Goal: Task Accomplishment & Management: Complete application form

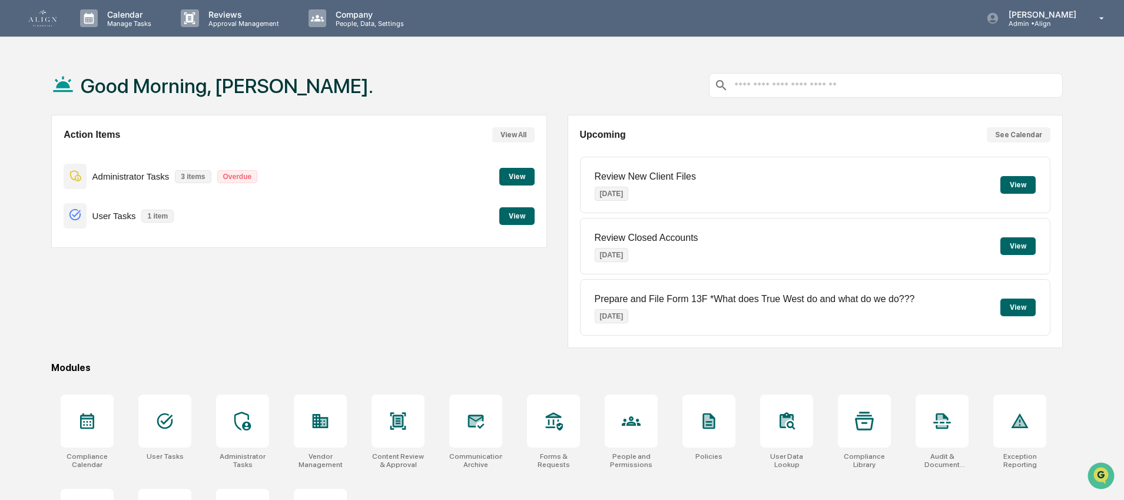
click at [505, 216] on button "View" at bounding box center [516, 216] width 35 height 18
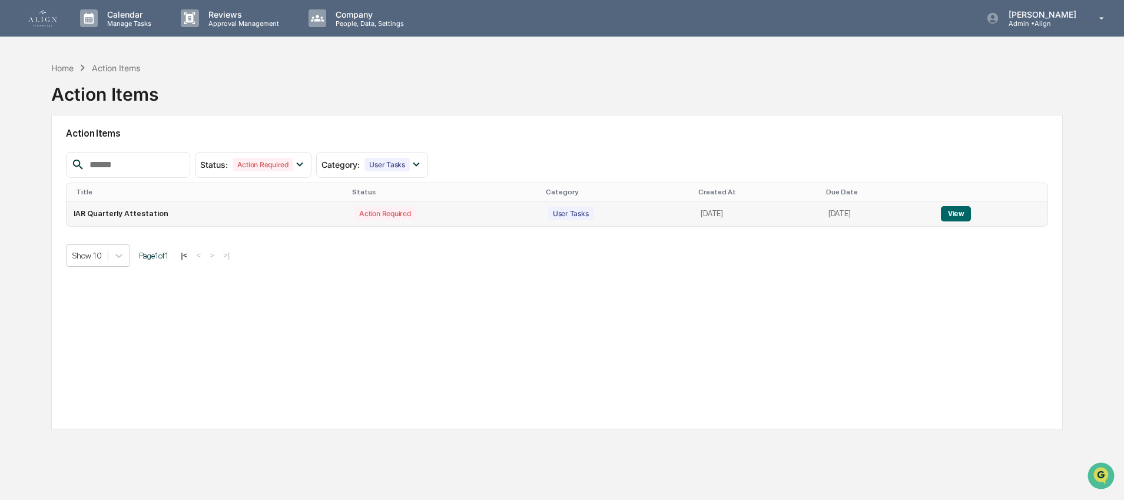
click at [144, 211] on td "IAR Quarterly Attestation" at bounding box center [207, 213] width 281 height 25
click at [962, 210] on button "View" at bounding box center [956, 213] width 30 height 15
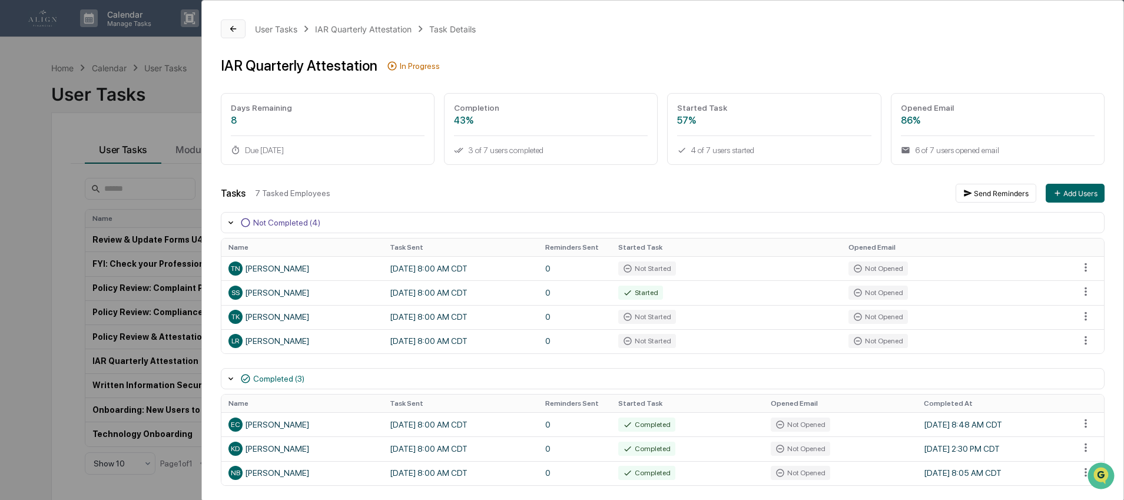
click at [226, 36] on button at bounding box center [233, 28] width 25 height 19
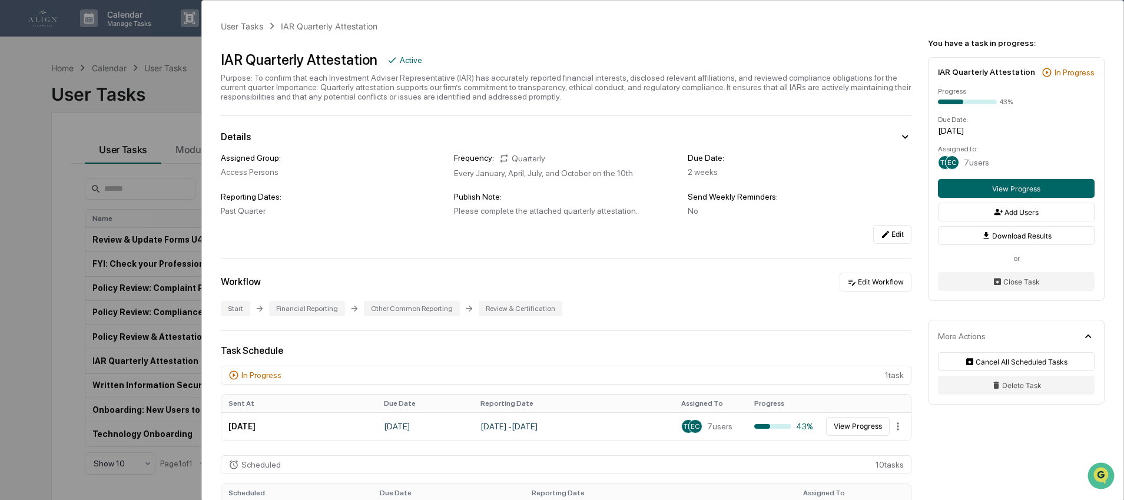
click at [180, 74] on div "User Tasks IAR Quarterly Attestation IAR Quarterly Attestation Active Purpose: …" at bounding box center [562, 250] width 1124 height 500
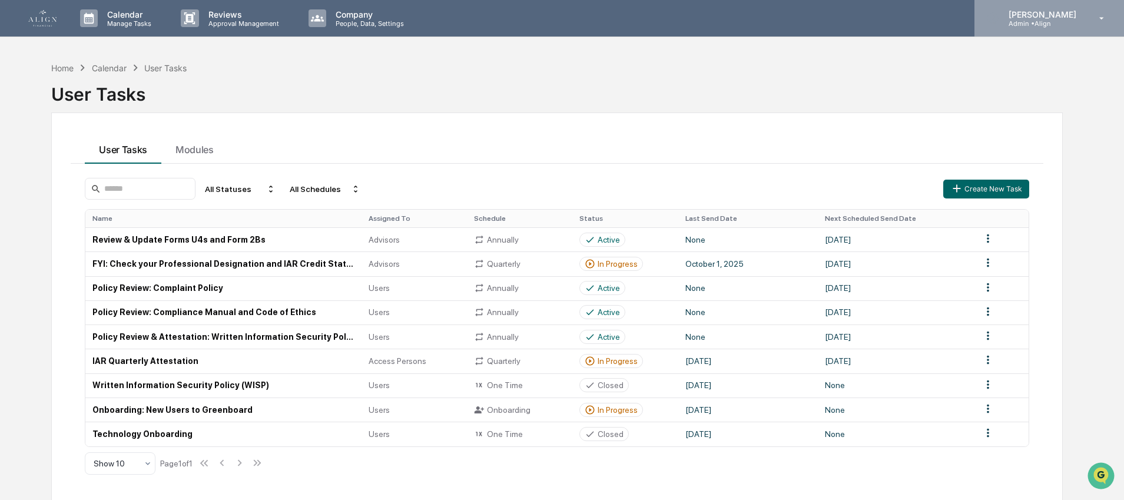
click at [1072, 26] on p "Admin • Align" at bounding box center [1040, 23] width 83 height 8
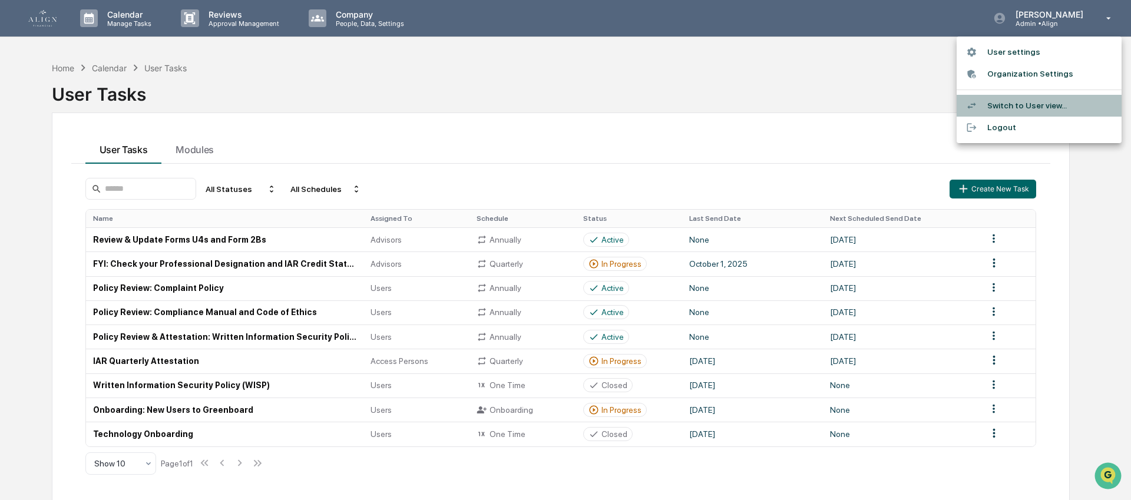
click at [1033, 98] on li "Switch to User view..." at bounding box center [1038, 106] width 165 height 22
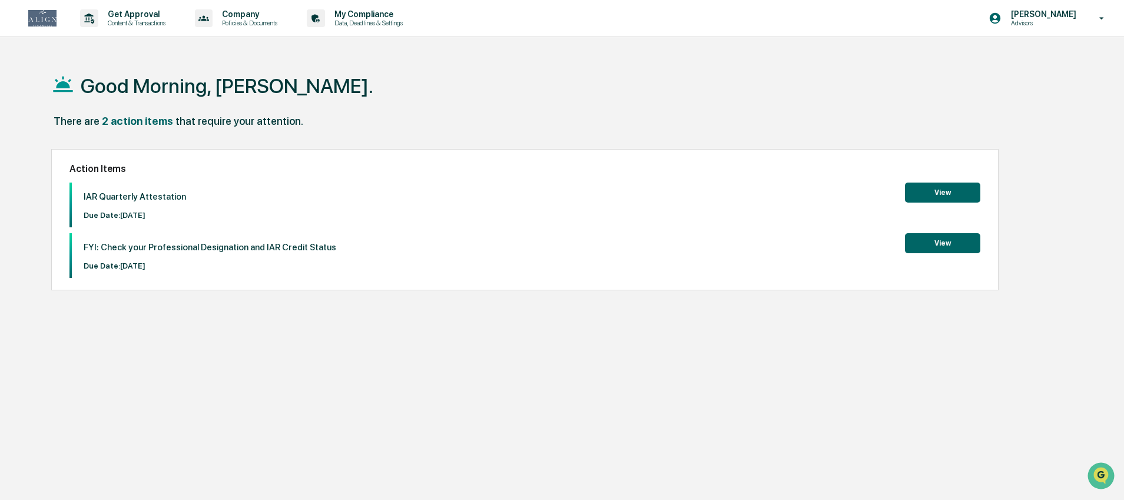
click at [928, 241] on button "View" at bounding box center [942, 243] width 75 height 20
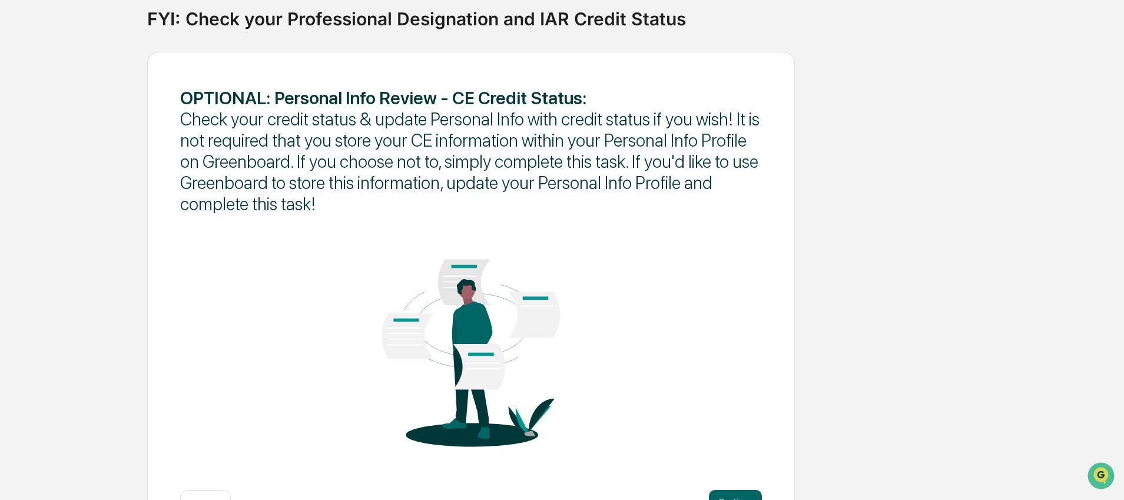
scroll to position [125, 0]
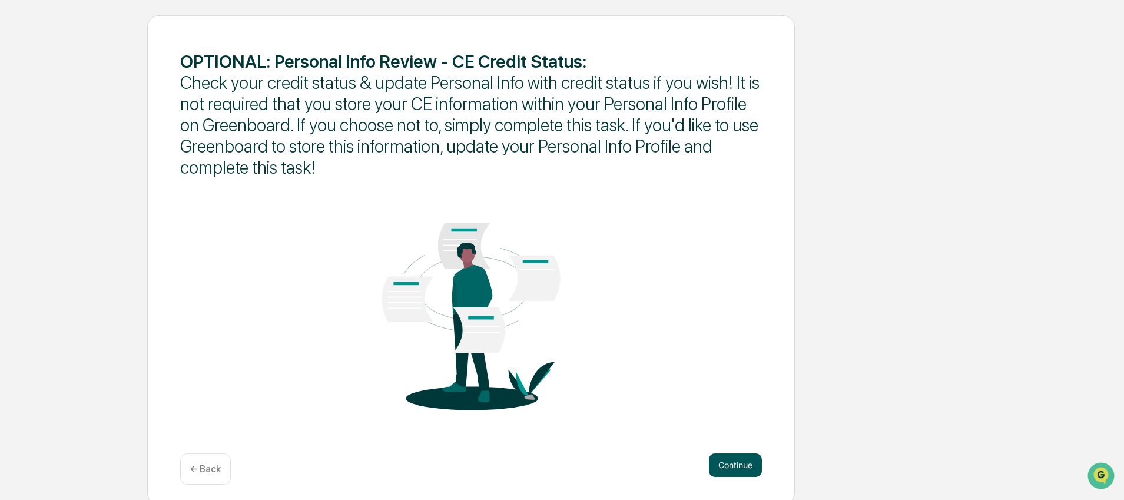
click at [737, 461] on button "Continue" at bounding box center [735, 465] width 53 height 24
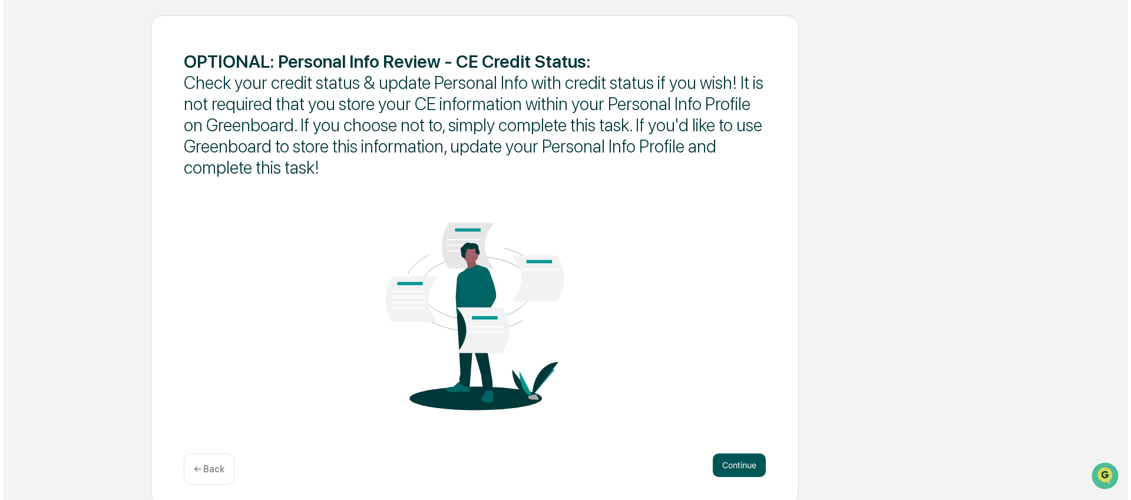
scroll to position [0, 0]
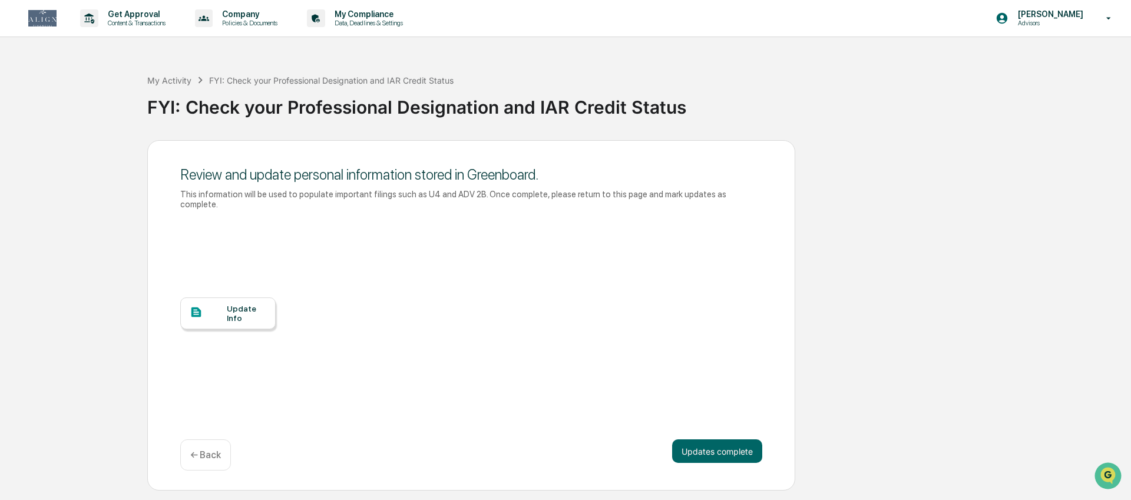
click at [41, 24] on img at bounding box center [42, 18] width 28 height 16
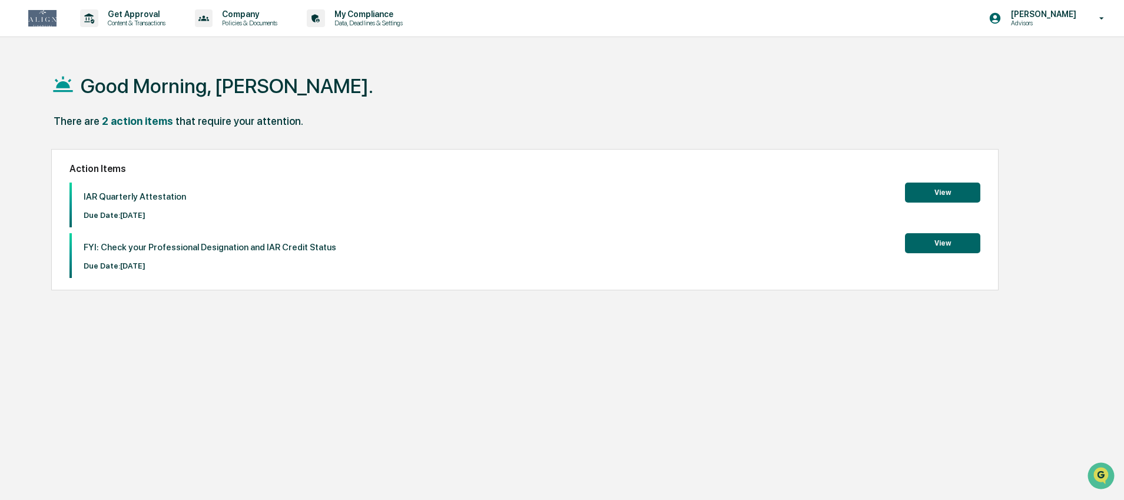
click at [926, 188] on button "View" at bounding box center [942, 193] width 75 height 20
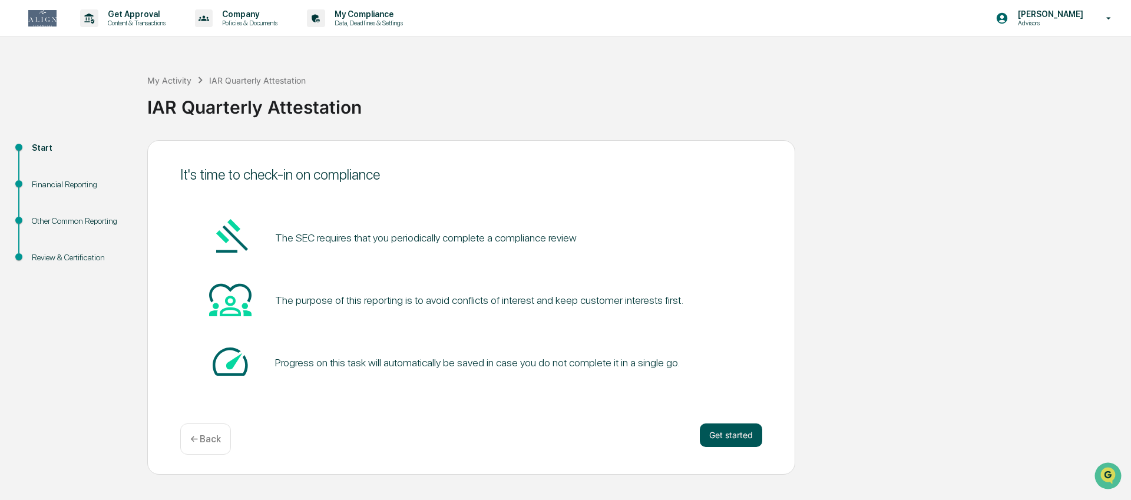
click at [753, 441] on button "Get started" at bounding box center [731, 435] width 62 height 24
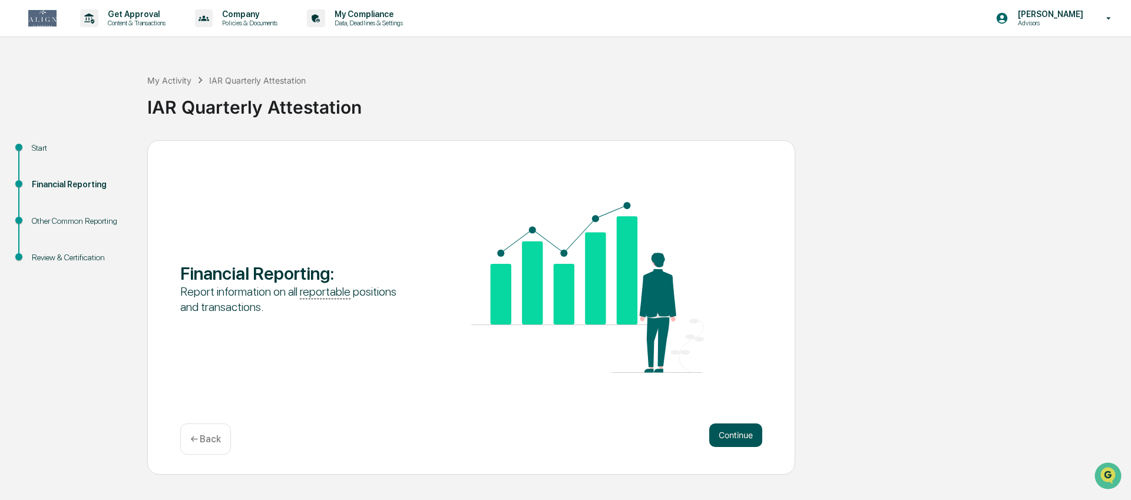
click at [750, 433] on button "Continue" at bounding box center [735, 435] width 53 height 24
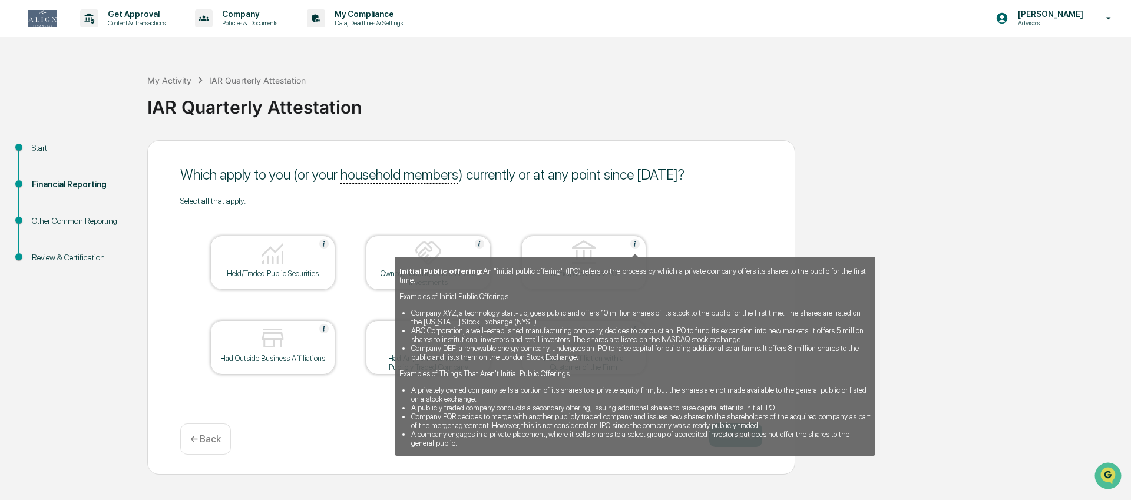
click at [634, 243] on img at bounding box center [634, 243] width 9 height 9
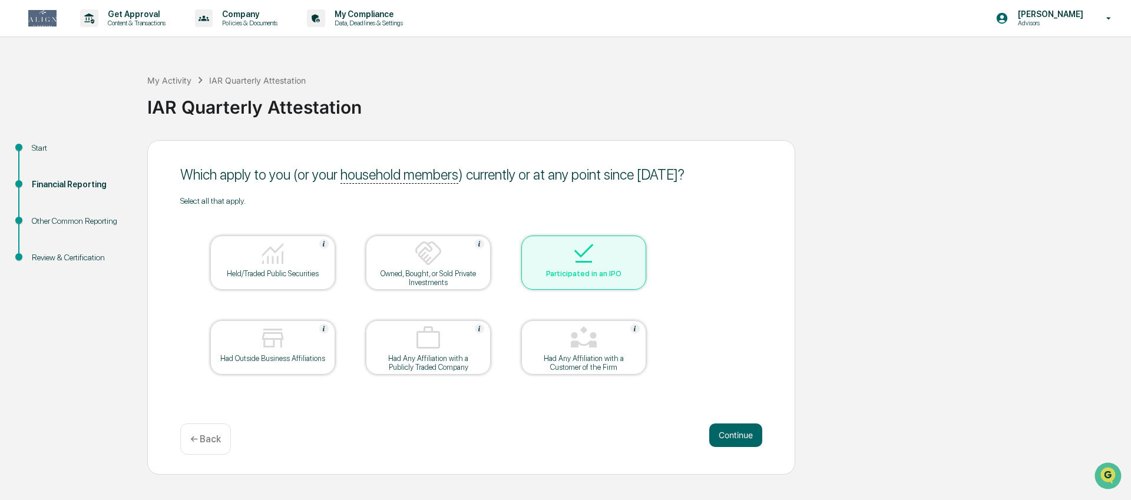
click at [632, 250] on div at bounding box center [584, 254] width 118 height 30
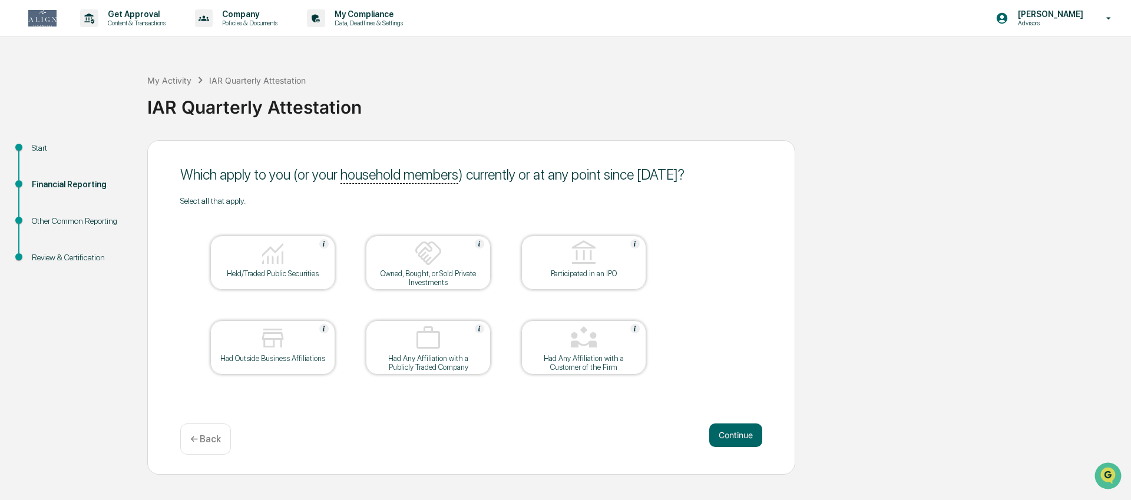
click at [700, 425] on div "Continue ← Back" at bounding box center [471, 438] width 582 height 31
click at [717, 431] on button "Continue" at bounding box center [735, 435] width 53 height 24
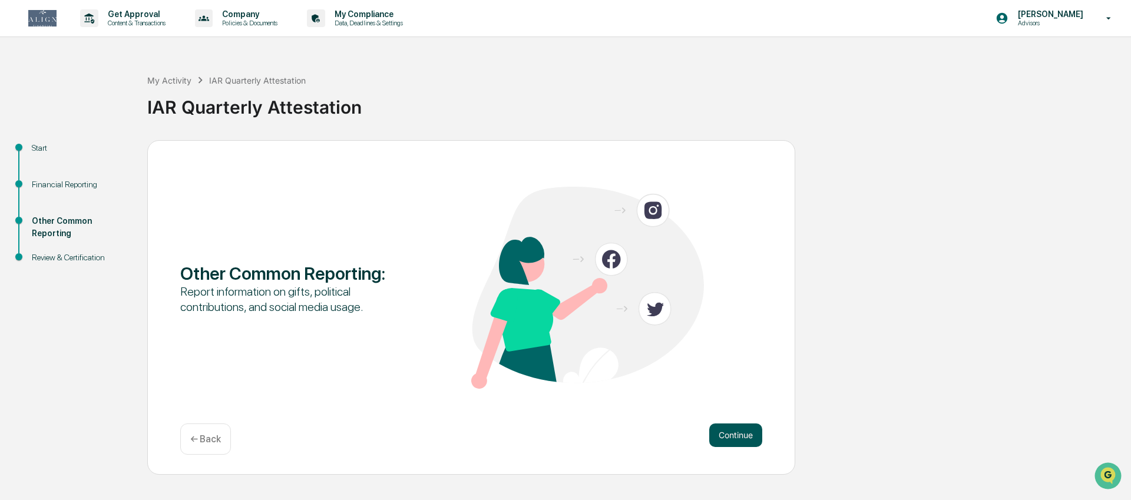
click at [720, 439] on button "Continue" at bounding box center [735, 435] width 53 height 24
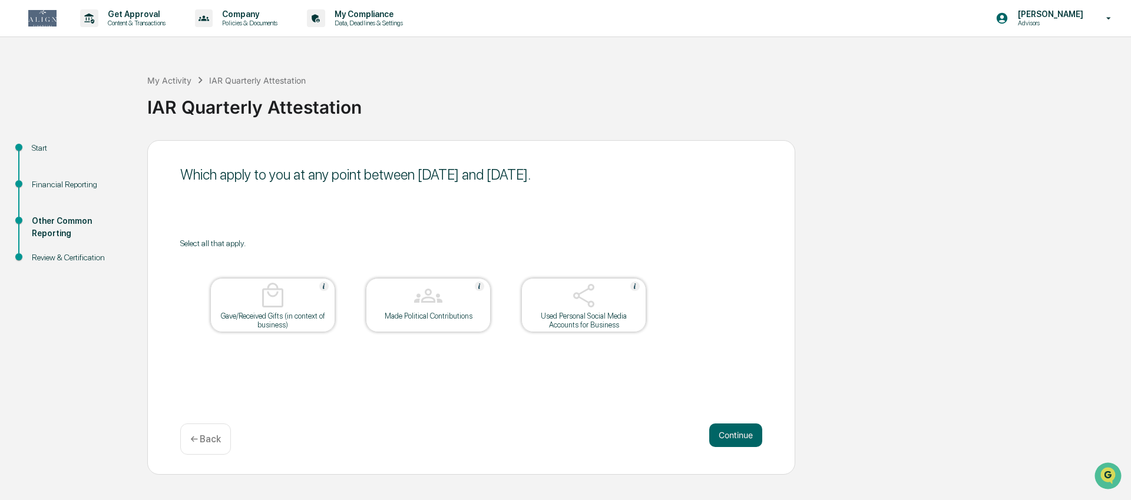
click at [428, 307] on img at bounding box center [428, 295] width 28 height 28
click at [733, 443] on button "Continue" at bounding box center [735, 435] width 53 height 24
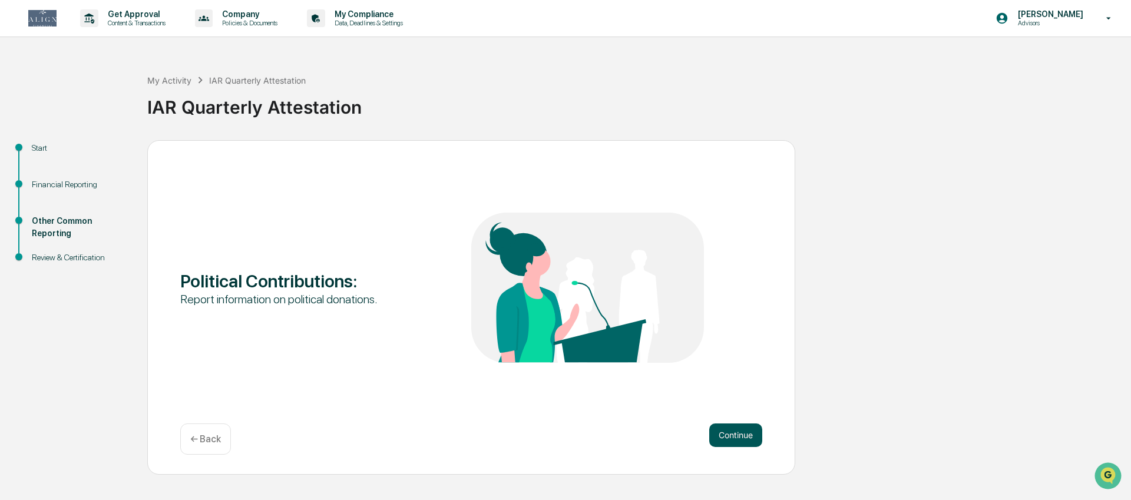
click at [732, 440] on button "Continue" at bounding box center [735, 435] width 53 height 24
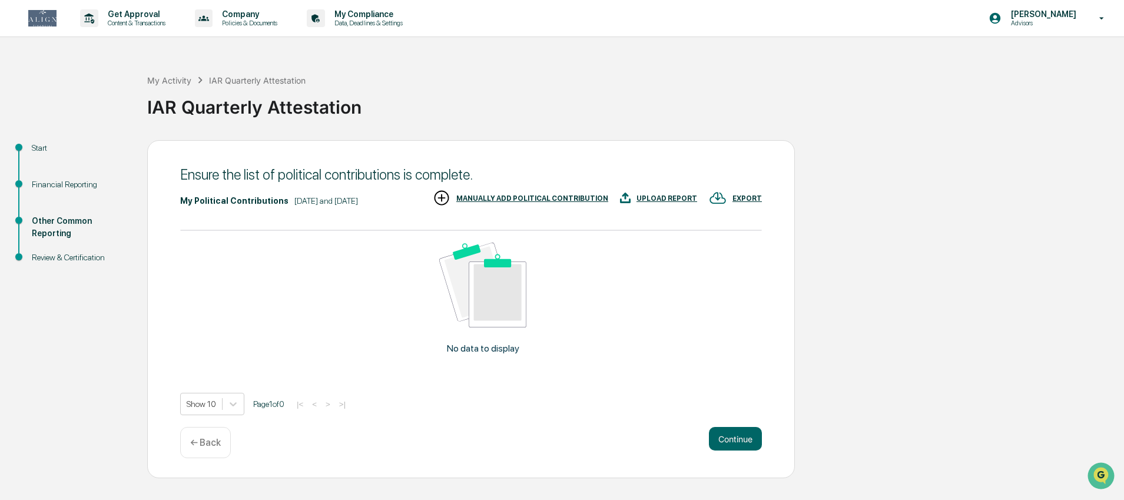
click at [680, 194] on div "UPLOAD REPORT" at bounding box center [667, 198] width 61 height 8
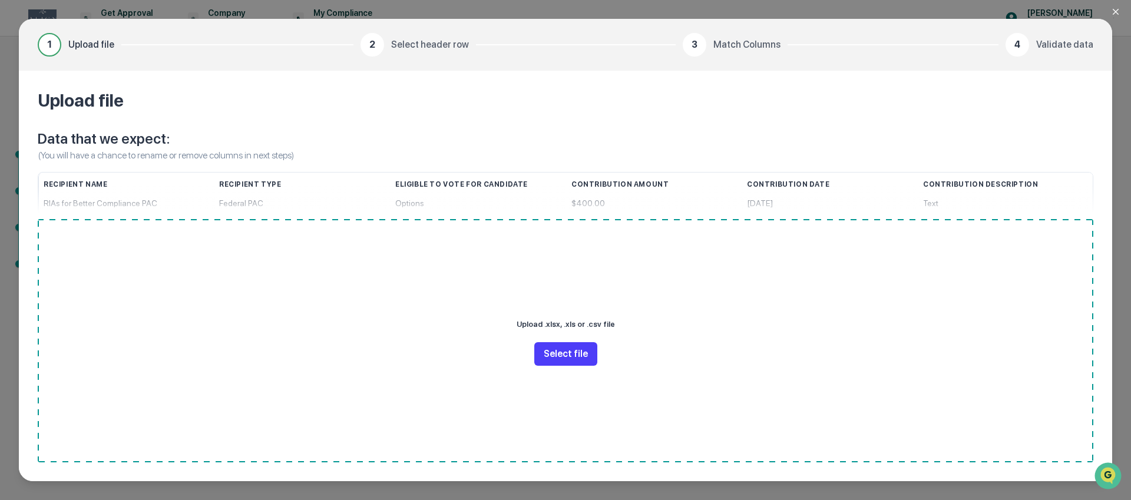
click at [572, 346] on button "Select file" at bounding box center [565, 354] width 63 height 24
click at [256, 184] on div "Recipient Type" at bounding box center [302, 185] width 167 height 24
click at [66, 182] on div "Recipient Name" at bounding box center [127, 185] width 166 height 24
click at [79, 221] on div "Upload .xlsx, .xls or .csv file Select file" at bounding box center [565, 340] width 1055 height 243
click at [561, 347] on button "Select file" at bounding box center [565, 354] width 63 height 24
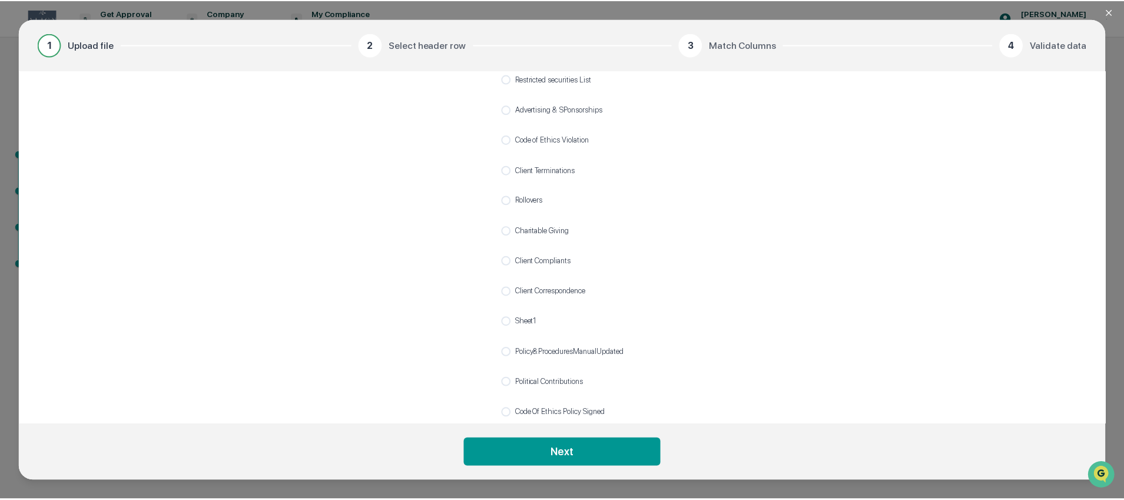
scroll to position [201, 0]
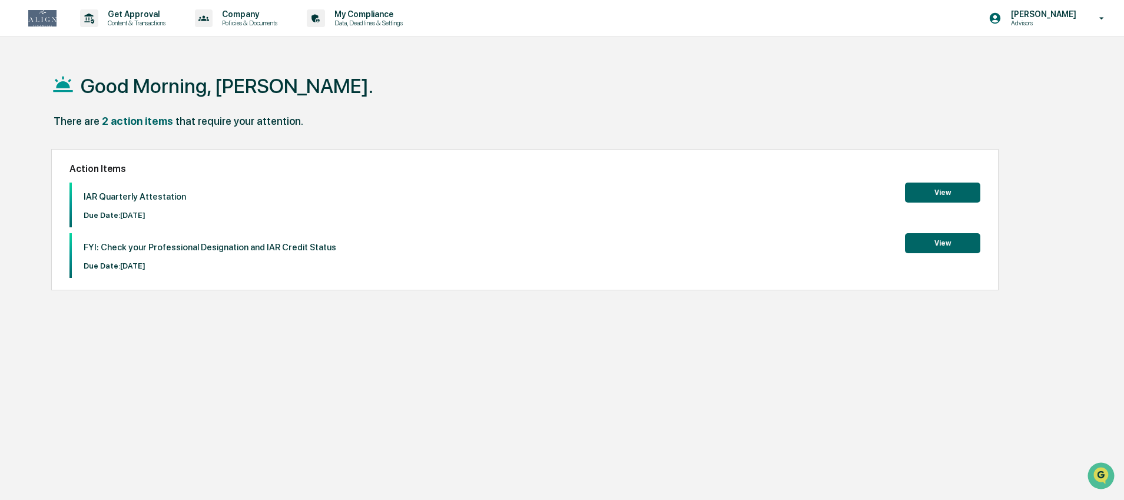
click at [922, 187] on button "View" at bounding box center [942, 193] width 75 height 20
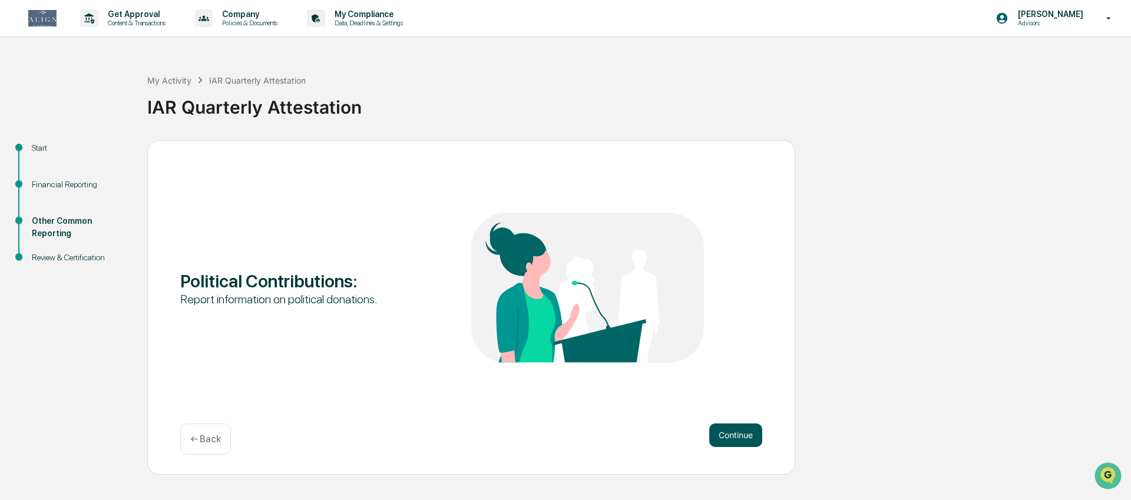
click at [718, 426] on button "Continue" at bounding box center [735, 435] width 53 height 24
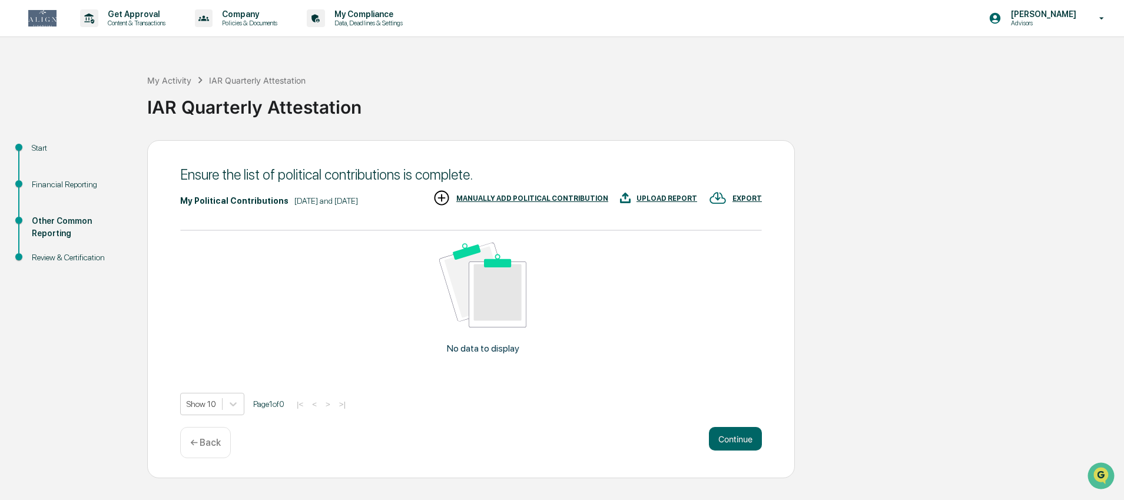
click at [608, 203] on div "MANUALLY ADD POLITICAL CONTRIBUTION" at bounding box center [532, 198] width 152 height 8
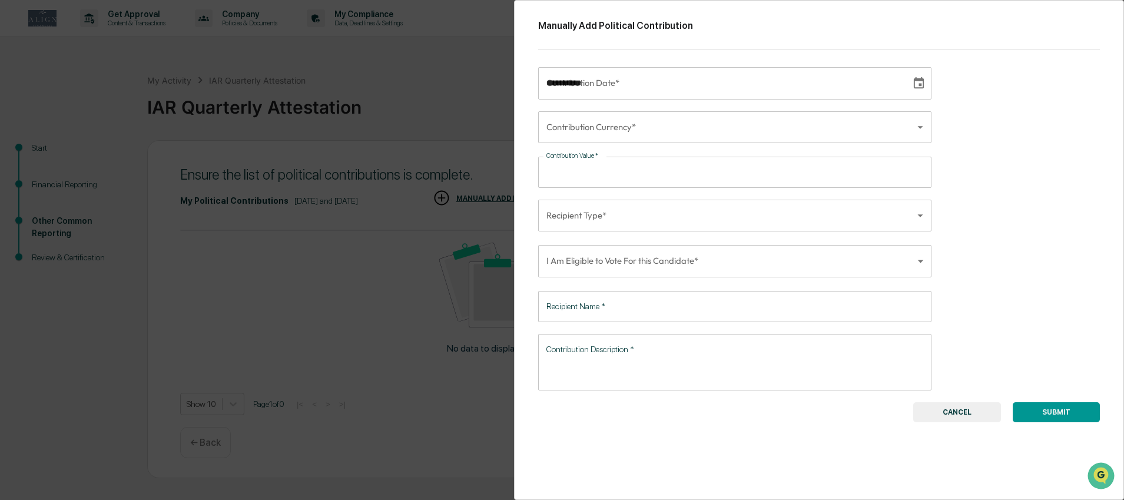
click at [609, 82] on input "**********" at bounding box center [720, 83] width 365 height 32
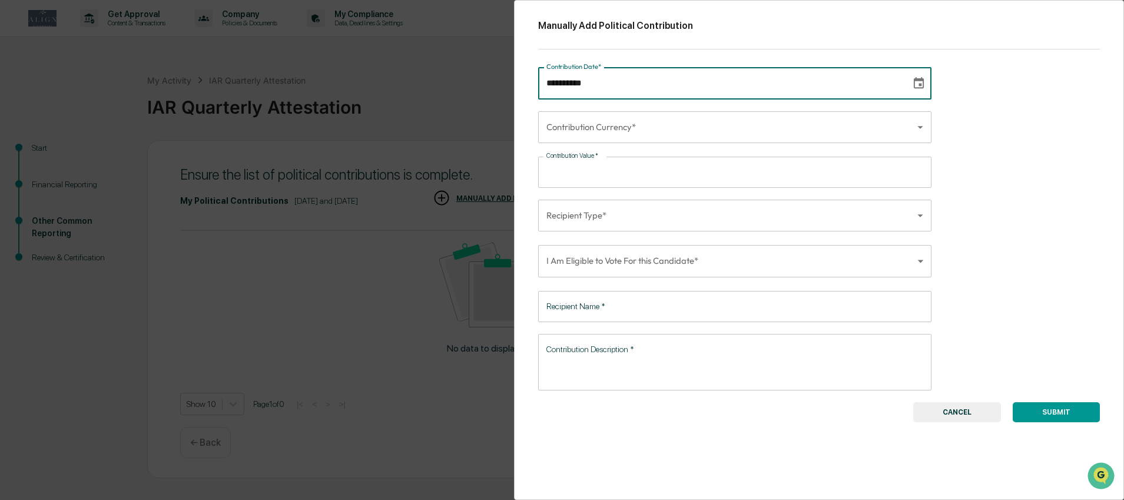
type input "**********"
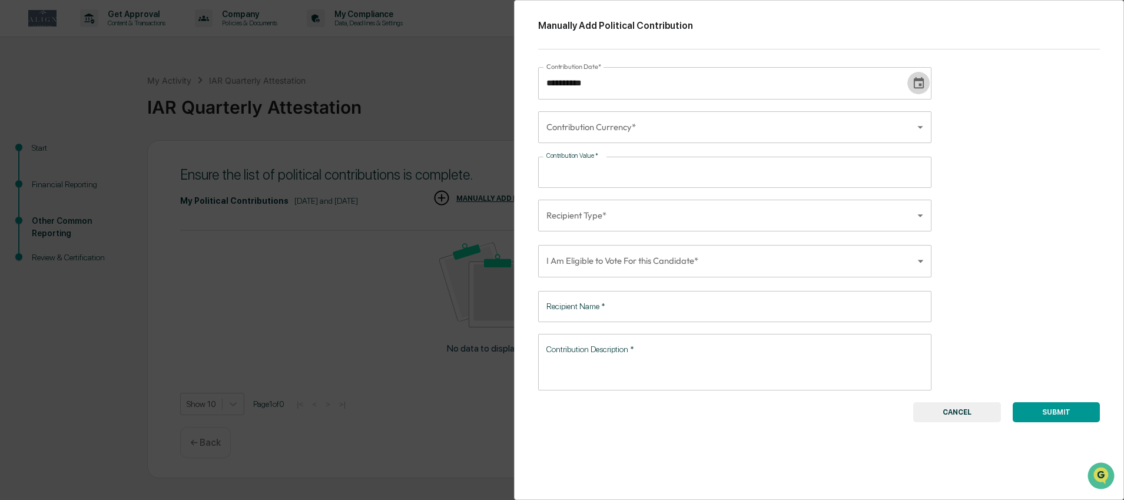
click at [602, 130] on body "**********" at bounding box center [562, 250] width 1124 height 500
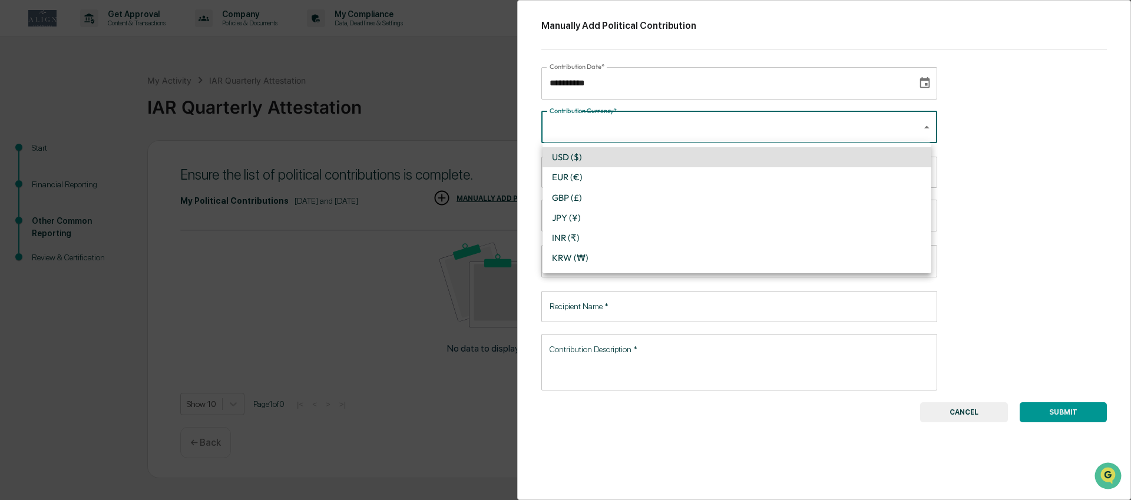
click at [587, 160] on li "USD ($)" at bounding box center [736, 157] width 389 height 20
type input "*"
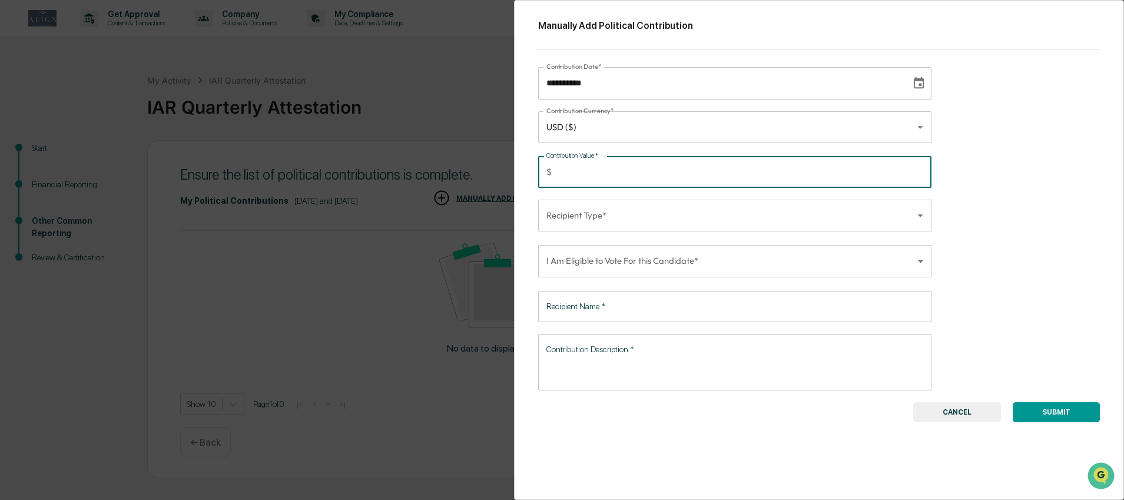
click at [584, 171] on input "Contribution Value   *" at bounding box center [743, 172] width 375 height 31
type input "****"
click at [583, 224] on body "**********" at bounding box center [562, 250] width 1124 height 500
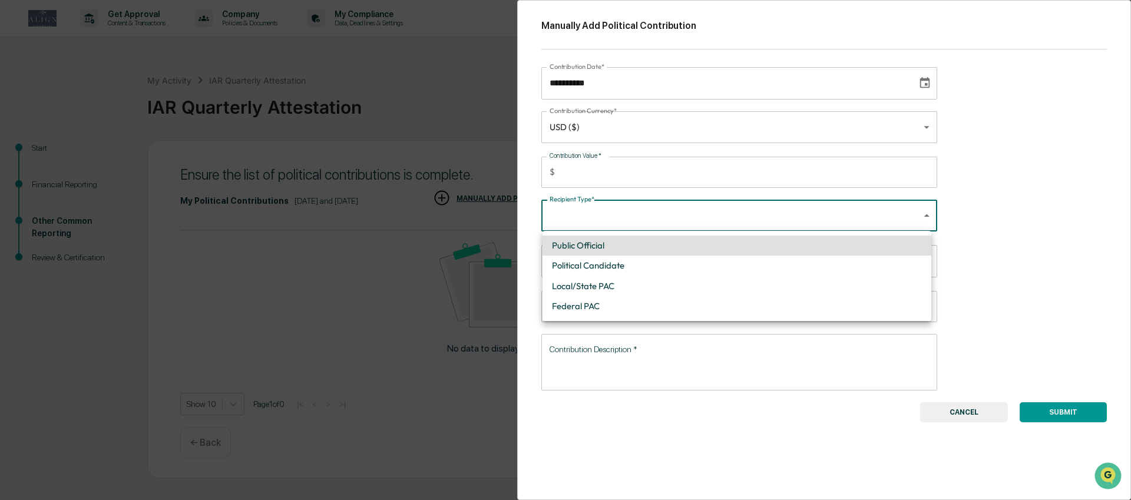
click at [598, 243] on li "Public Official" at bounding box center [736, 246] width 389 height 20
type input "**********"
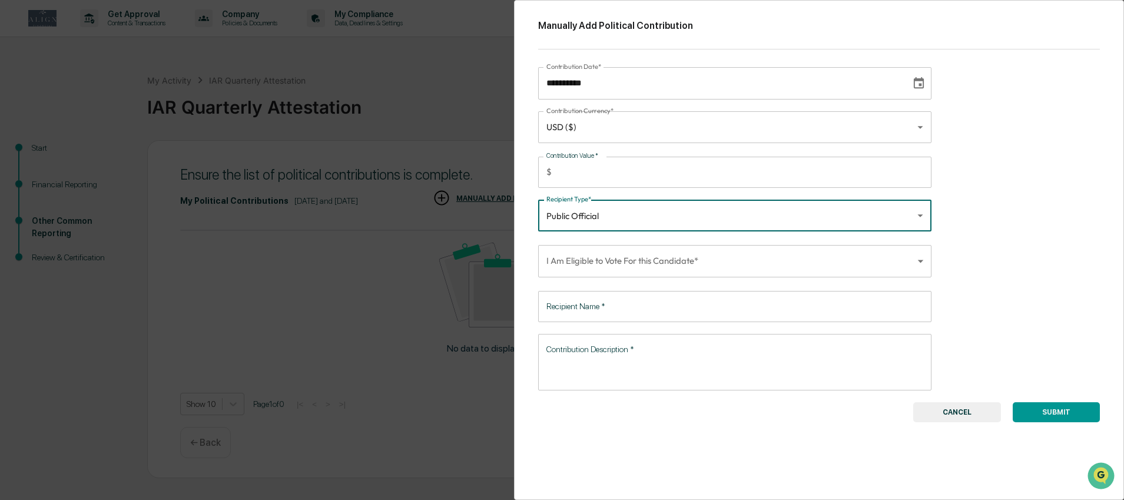
click at [599, 262] on body "**********" at bounding box center [562, 250] width 1124 height 500
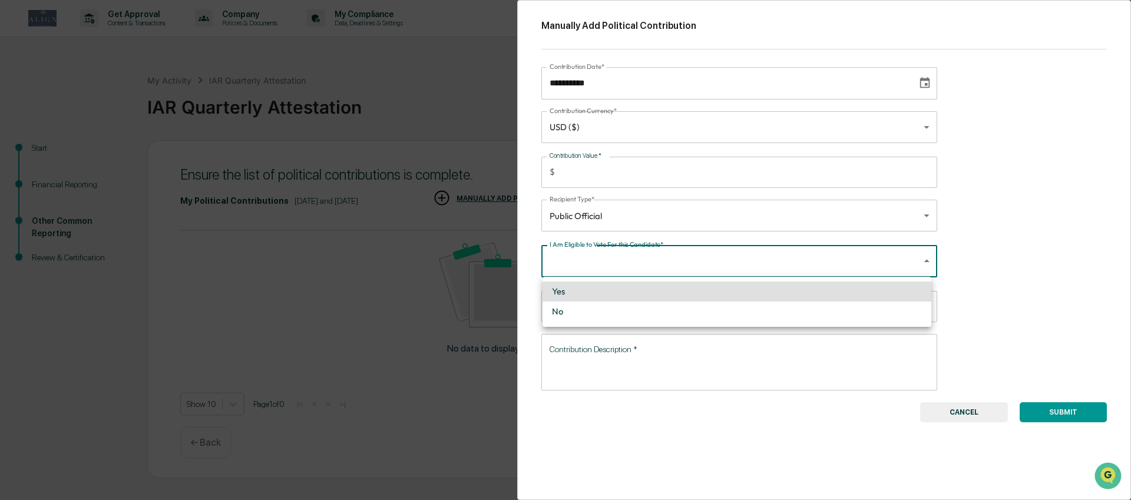
click at [582, 291] on li "Yes" at bounding box center [736, 291] width 389 height 20
type input "****"
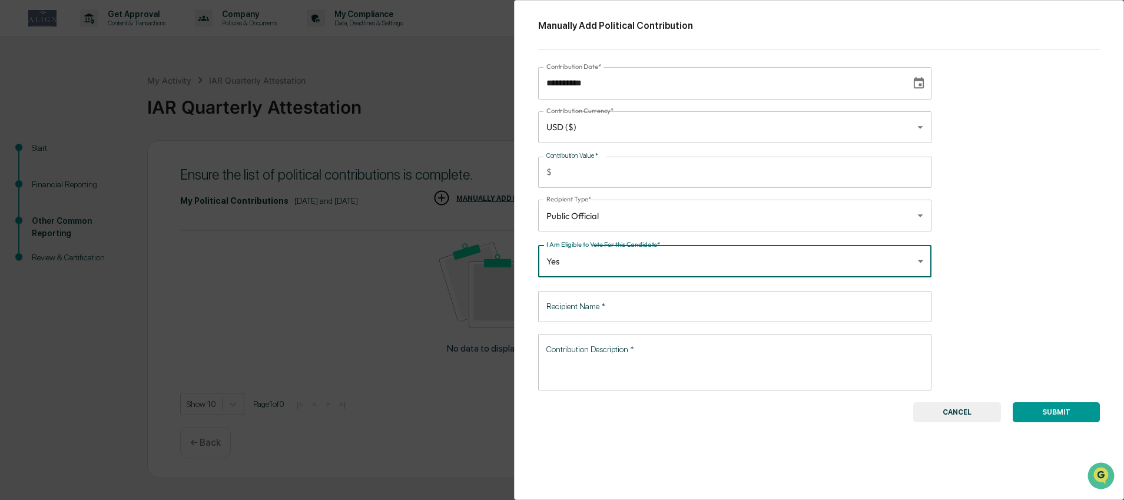
click at [579, 303] on input "Recipient Name   *" at bounding box center [734, 306] width 393 height 31
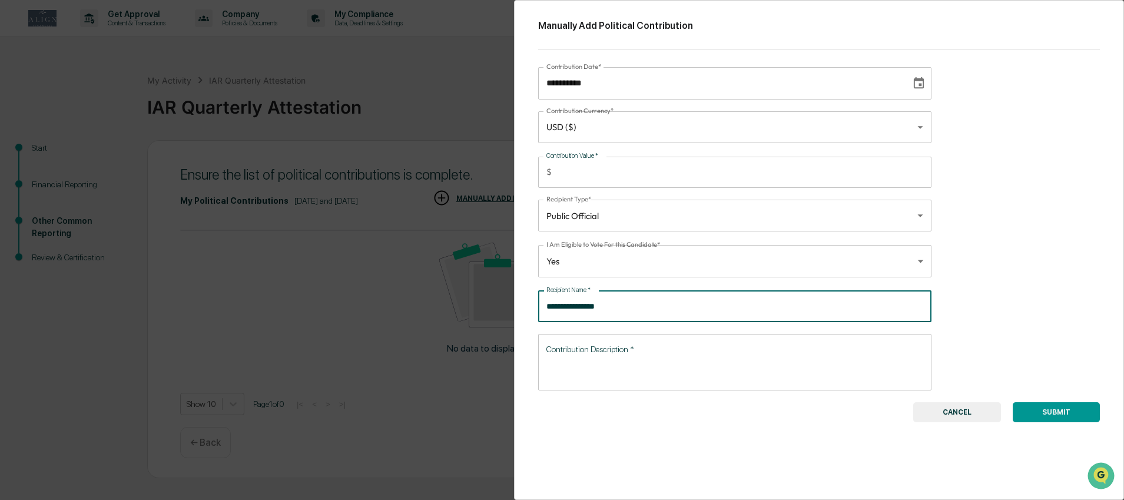
type input "**********"
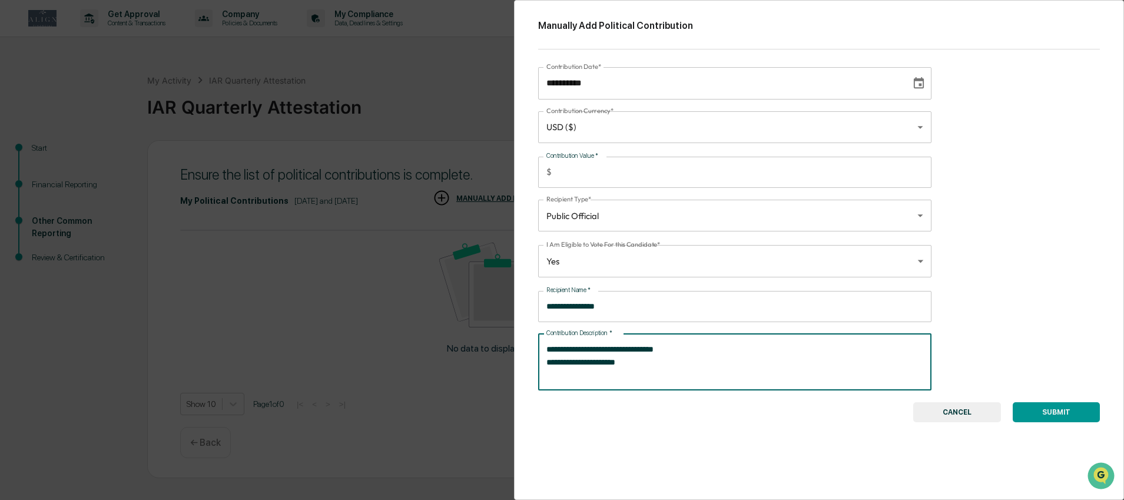
type textarea "**********"
click at [1056, 412] on button "SUBMIT" at bounding box center [1056, 412] width 87 height 20
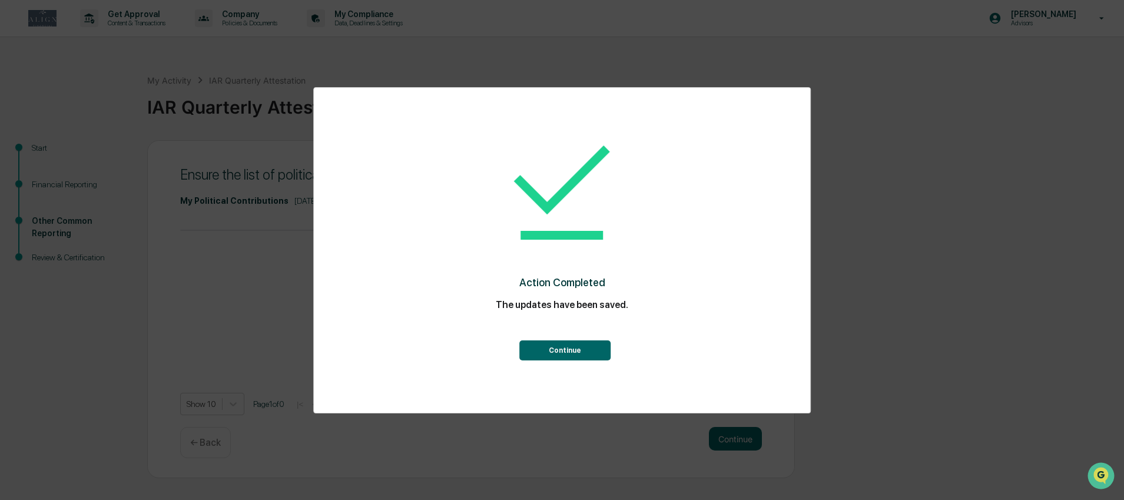
click at [592, 349] on button "Continue" at bounding box center [564, 350] width 91 height 20
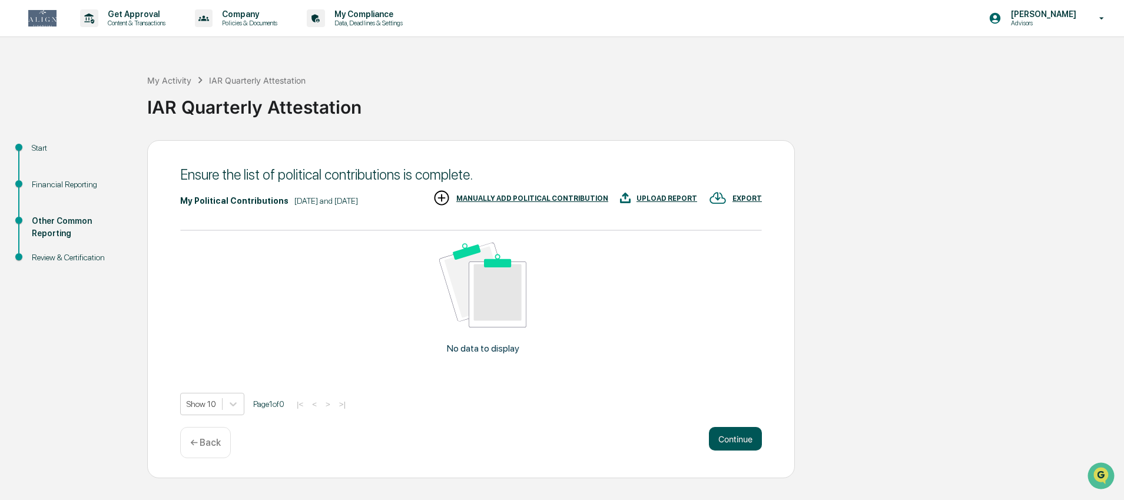
click at [721, 450] on button "Continue" at bounding box center [735, 439] width 53 height 24
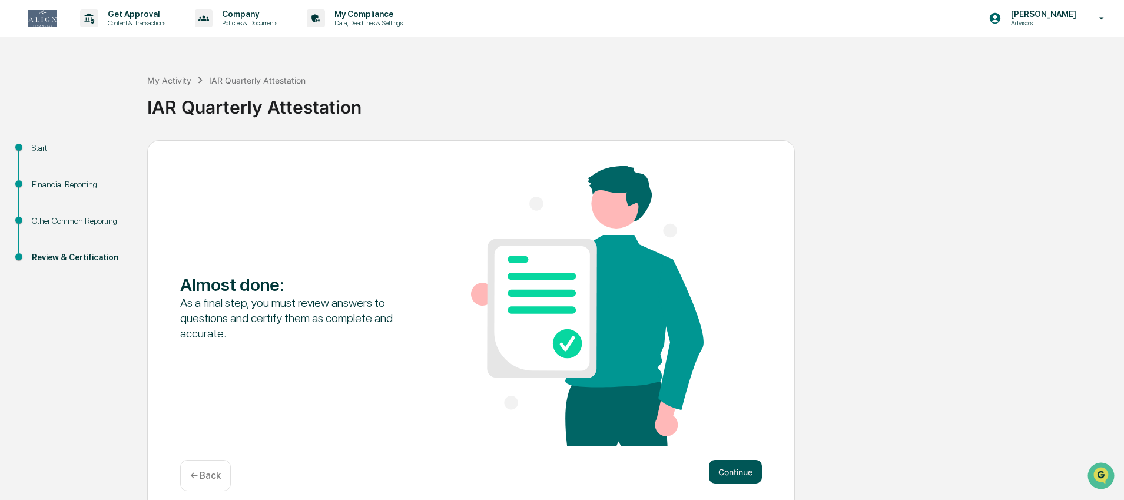
click at [726, 468] on button "Continue" at bounding box center [735, 472] width 53 height 24
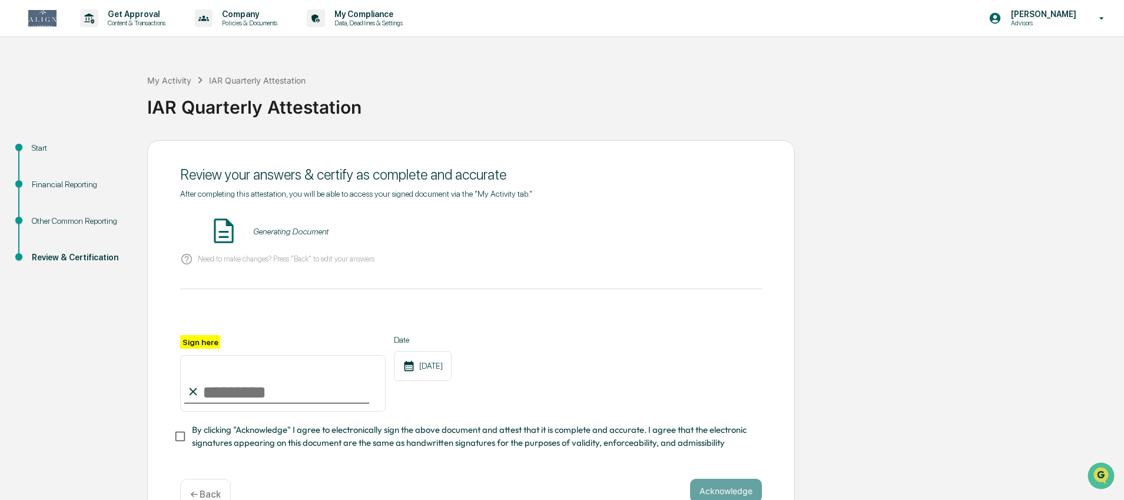
click at [224, 384] on input "Sign here" at bounding box center [283, 383] width 206 height 57
type input "**********"
click at [403, 440] on span "By clicking "Acknowledge" I agree to electronically sign the above document and…" at bounding box center [472, 436] width 561 height 26
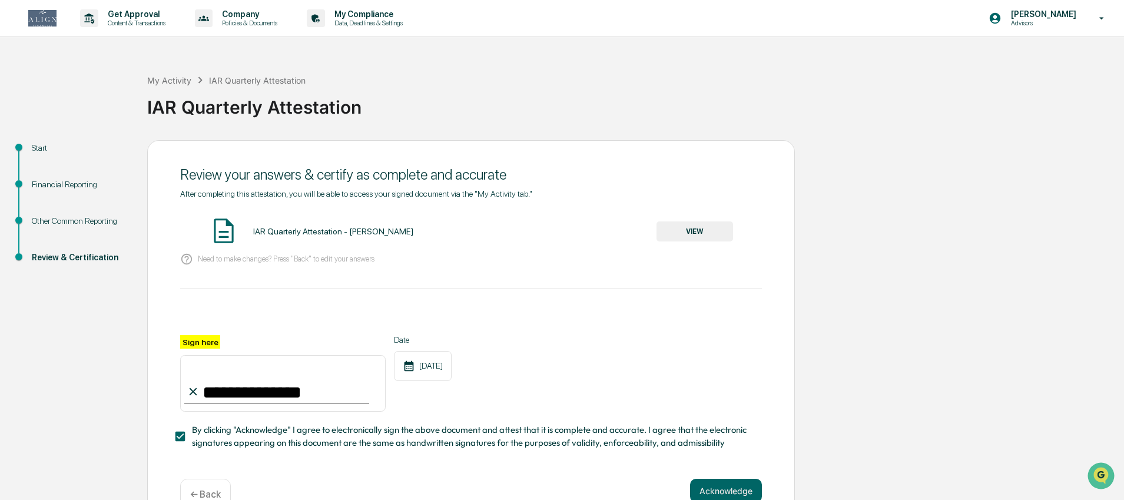
click at [674, 216] on div "IAR Quarterly Attestation - [PERSON_NAME] VIEW" at bounding box center [471, 231] width 582 height 31
click at [675, 230] on button "VIEW" at bounding box center [695, 231] width 77 height 20
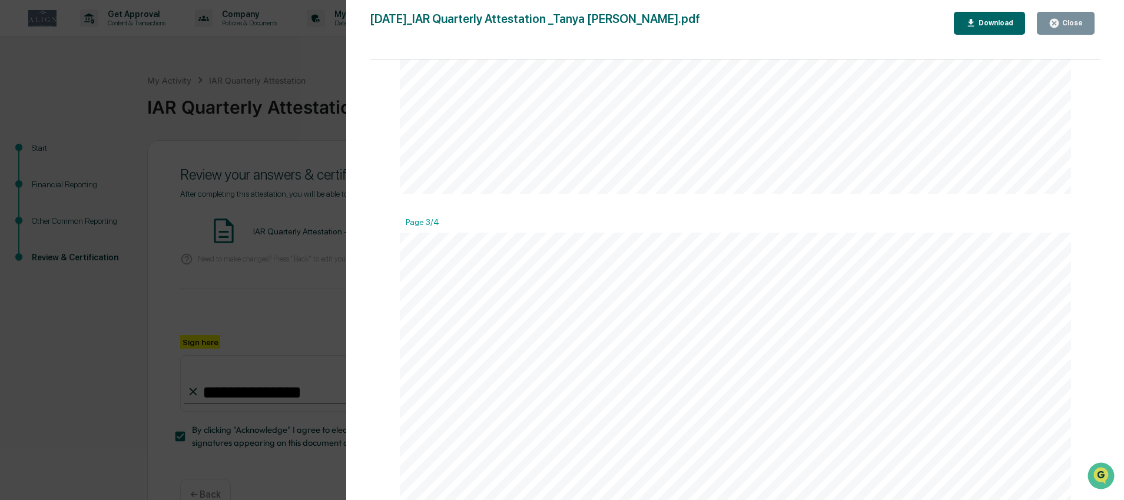
scroll to position [1254, 0]
click at [1083, 26] on button "Close" at bounding box center [1066, 23] width 58 height 23
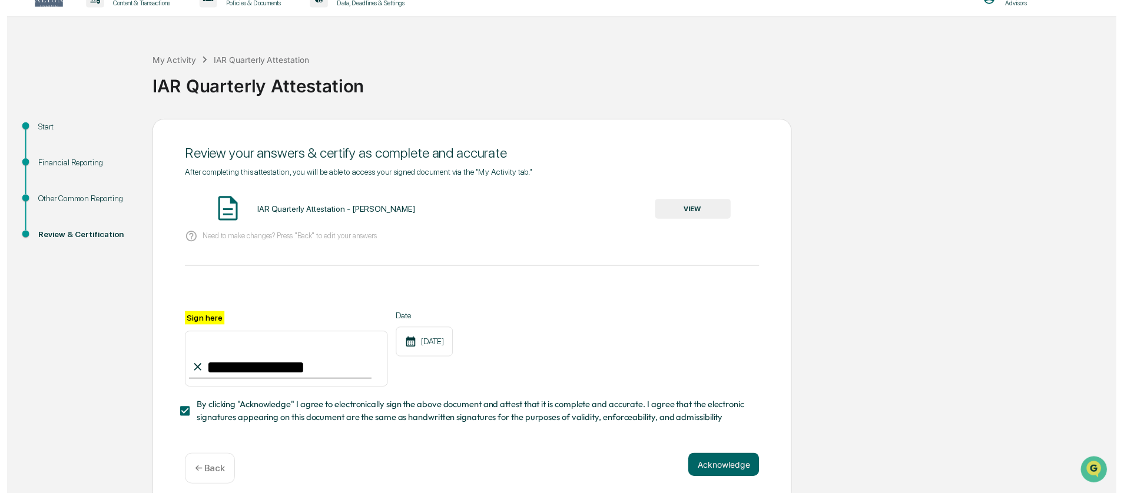
scroll to position [29, 0]
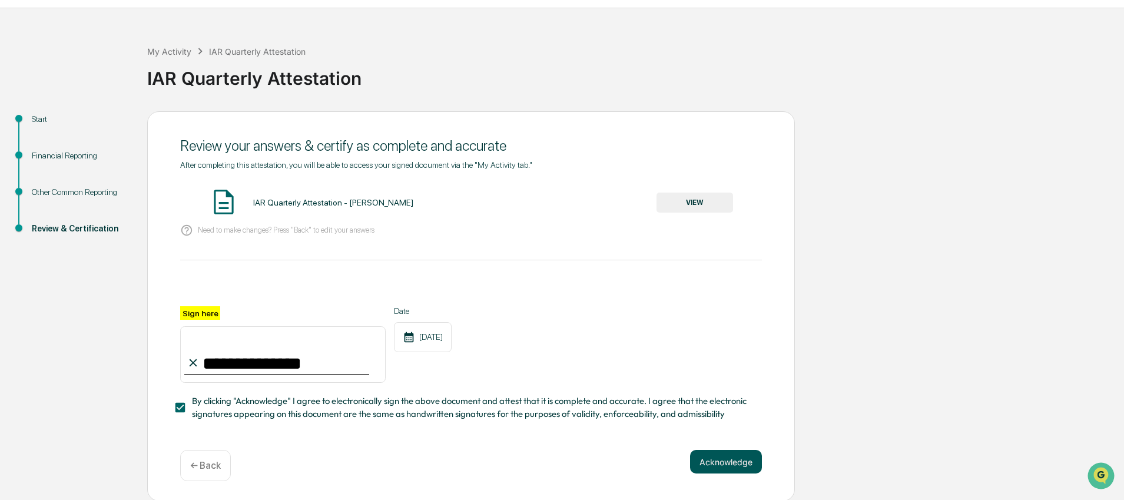
click at [720, 461] on button "Acknowledge" at bounding box center [726, 462] width 72 height 24
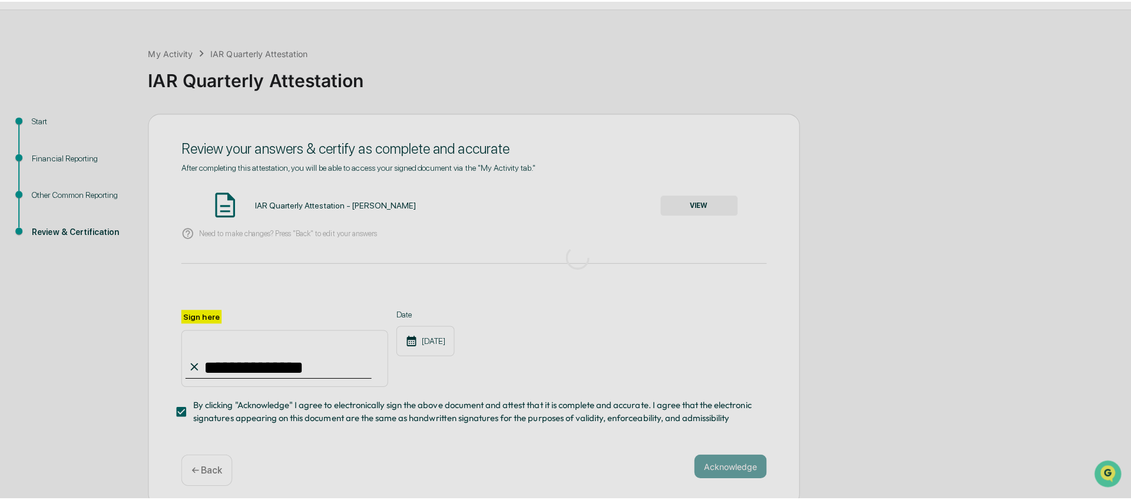
scroll to position [0, 0]
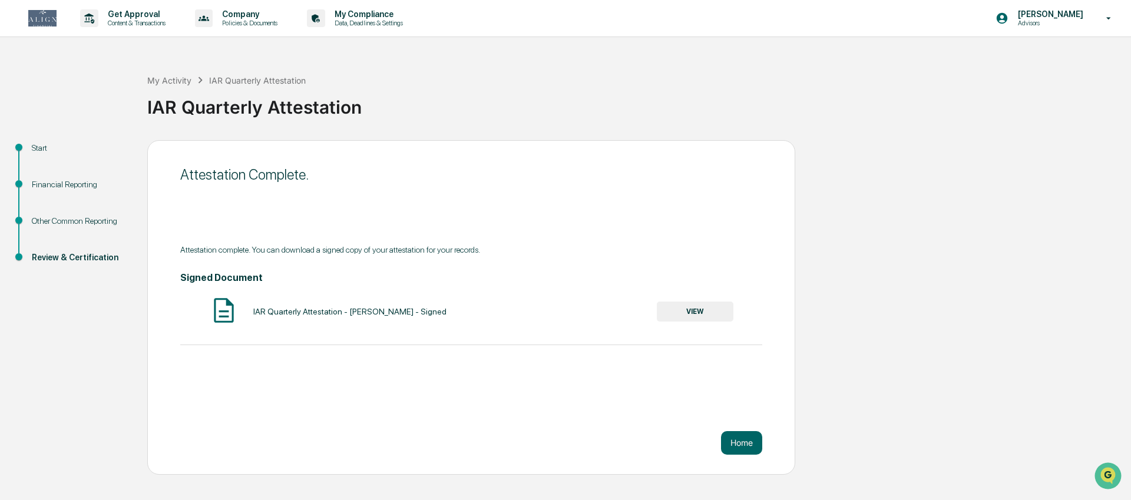
click at [714, 314] on button "VIEW" at bounding box center [695, 312] width 77 height 20
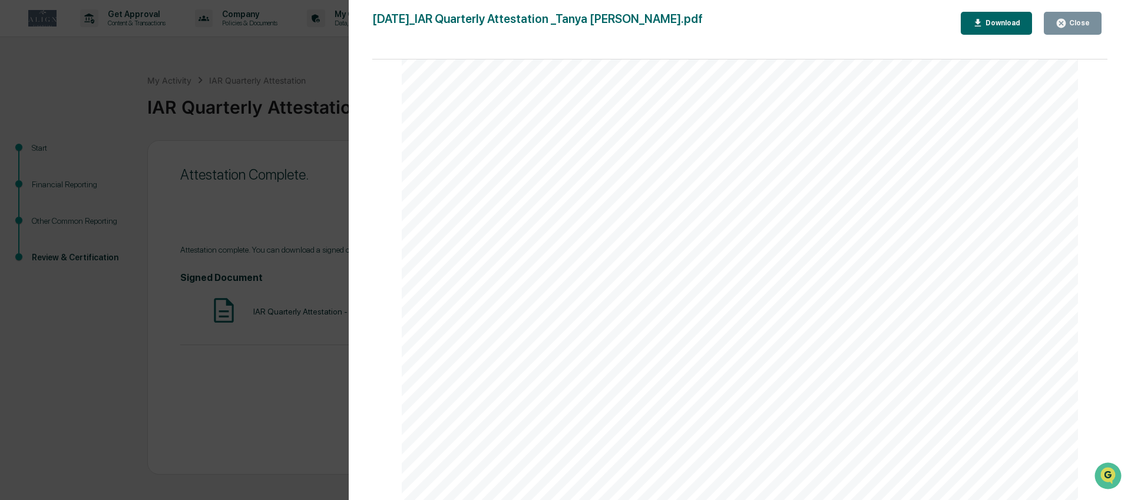
scroll to position [4442, 0]
click at [1058, 32] on button "Close" at bounding box center [1073, 23] width 58 height 23
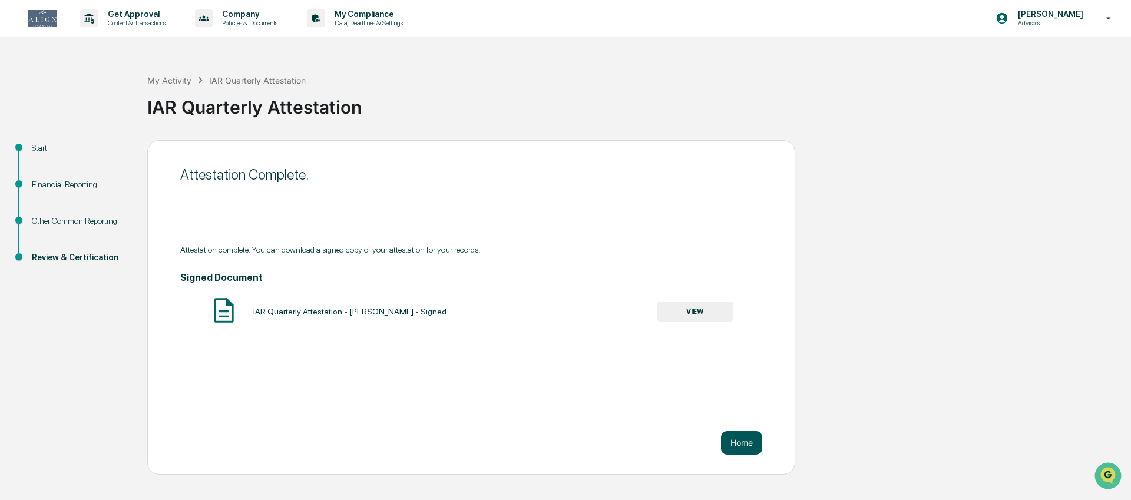
click at [738, 441] on button "Home" at bounding box center [741, 443] width 41 height 24
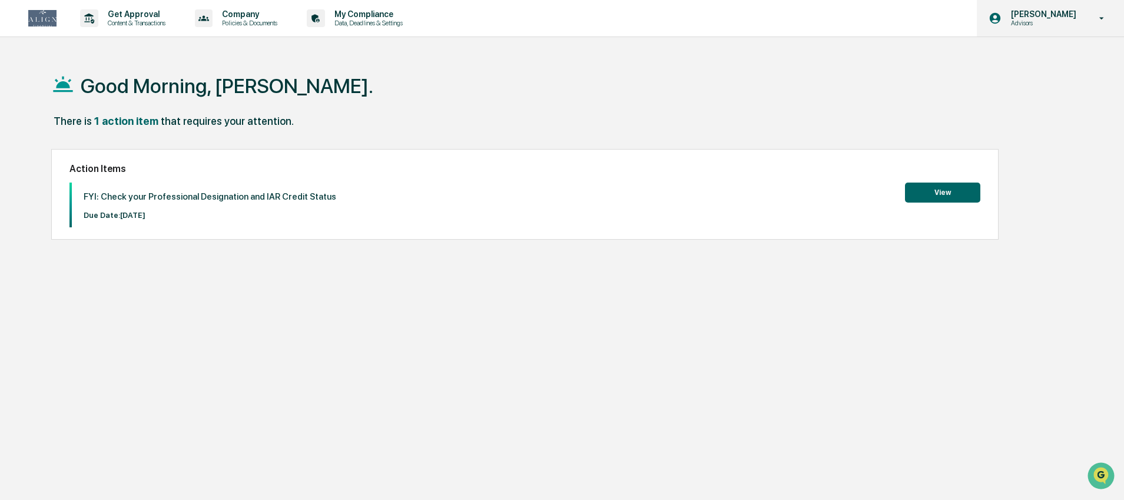
click at [1035, 22] on p "Advisors" at bounding box center [1042, 23] width 81 height 8
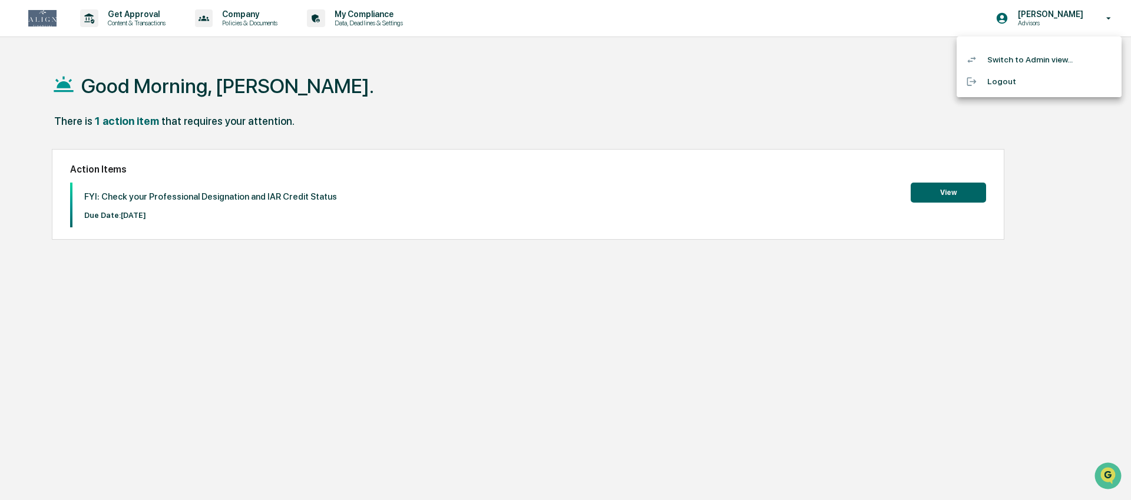
click at [1013, 78] on li "Logout" at bounding box center [1038, 82] width 165 height 22
